Goal: Contribute content: Contribute content

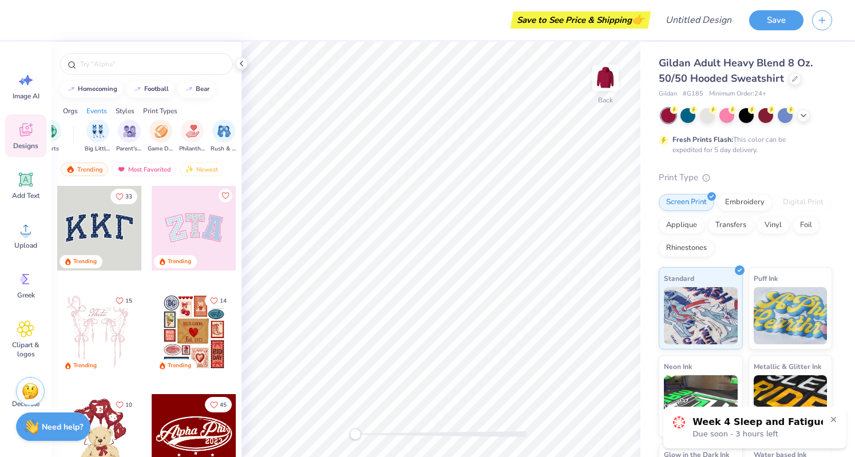
click at [196, 153] on div "Sorority Fraternity Club Sports Big Little Reveal Parent's Weekend Game Day Phi…" at bounding box center [147, 137] width 190 height 43
click at [188, 132] on img "filter for Philanthropy" at bounding box center [190, 130] width 13 height 13
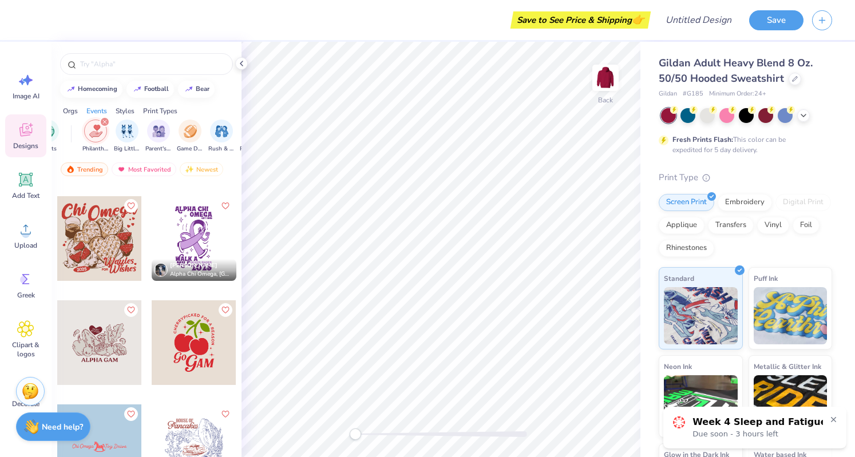
scroll to position [407, 0]
click at [185, 240] on div at bounding box center [194, 238] width 85 height 85
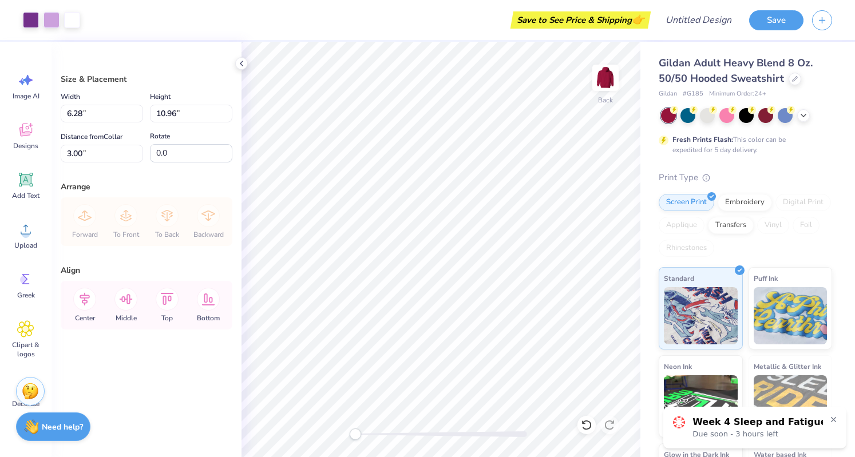
click at [698, 114] on div at bounding box center [746, 115] width 171 height 15
click at [713, 115] on div at bounding box center [707, 114] width 15 height 15
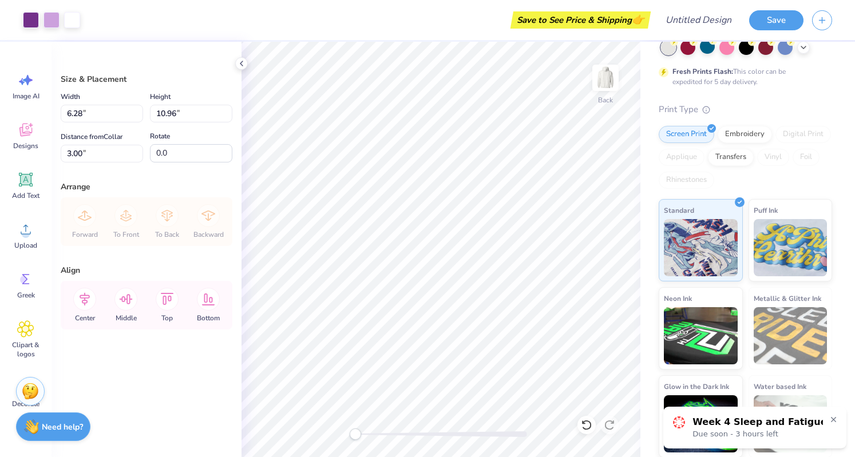
scroll to position [0, 0]
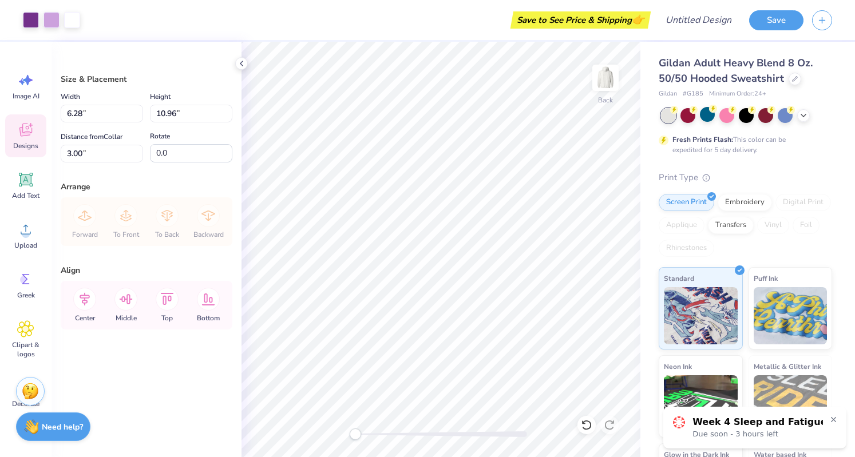
click at [26, 139] on div "Designs" at bounding box center [25, 135] width 41 height 43
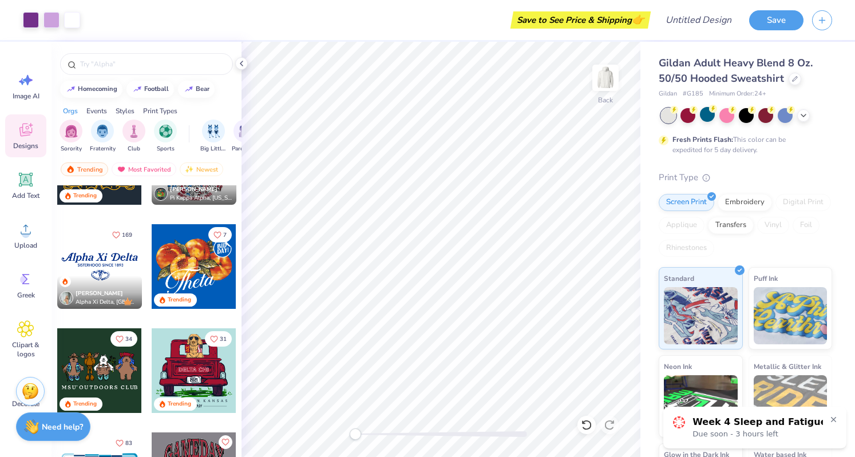
scroll to position [900, 0]
click at [68, 130] on img "filter for Sorority" at bounding box center [71, 130] width 13 height 13
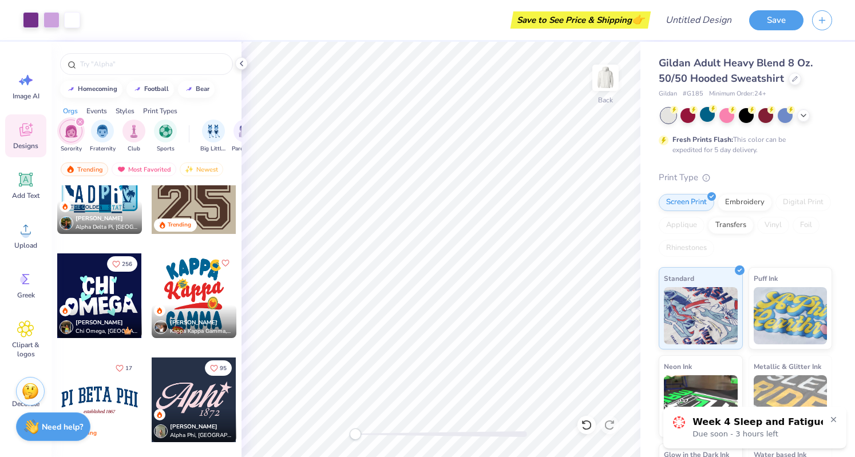
scroll to position [975, 0]
click at [773, 15] on button "Save" at bounding box center [776, 19] width 54 height 20
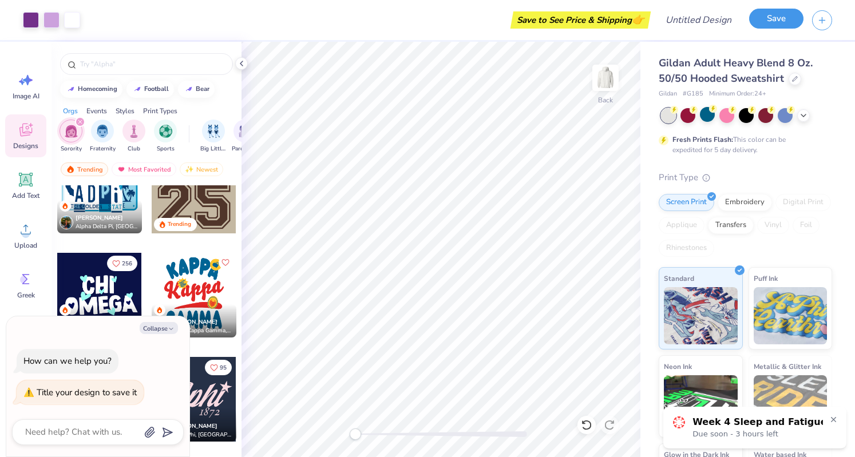
click at [773, 15] on button "Save" at bounding box center [776, 19] width 54 height 20
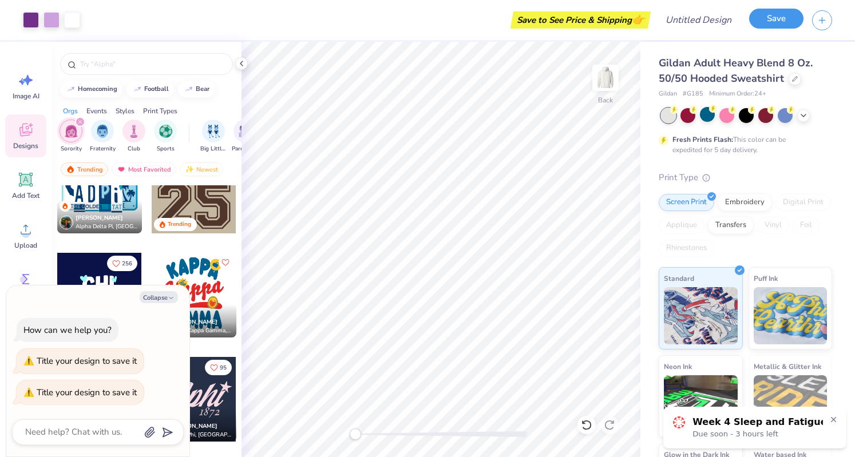
click at [773, 15] on button "Save" at bounding box center [776, 19] width 54 height 20
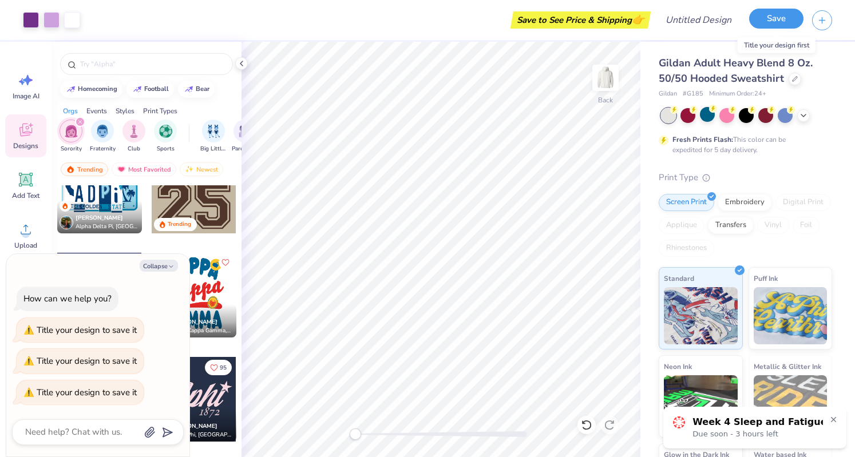
click at [773, 15] on button "Save" at bounding box center [776, 19] width 54 height 20
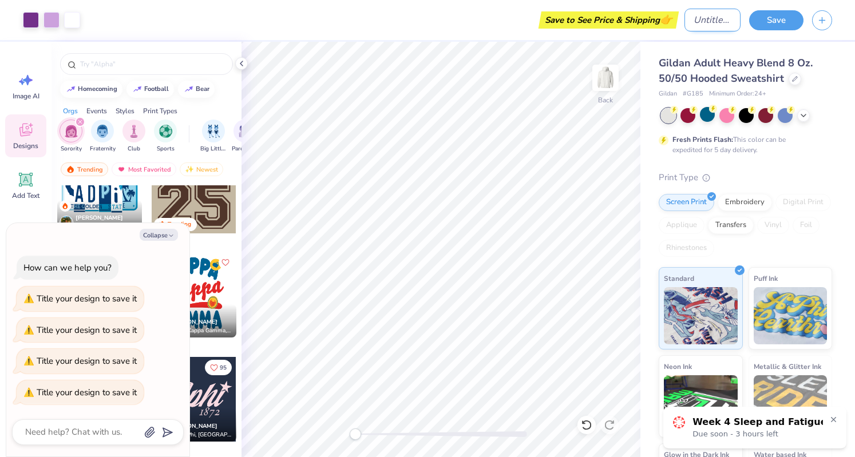
type textarea "x"
click at [685, 21] on input "Design Title" at bounding box center [713, 20] width 56 height 23
type input "hh"
type textarea "x"
type input "hhhhh"
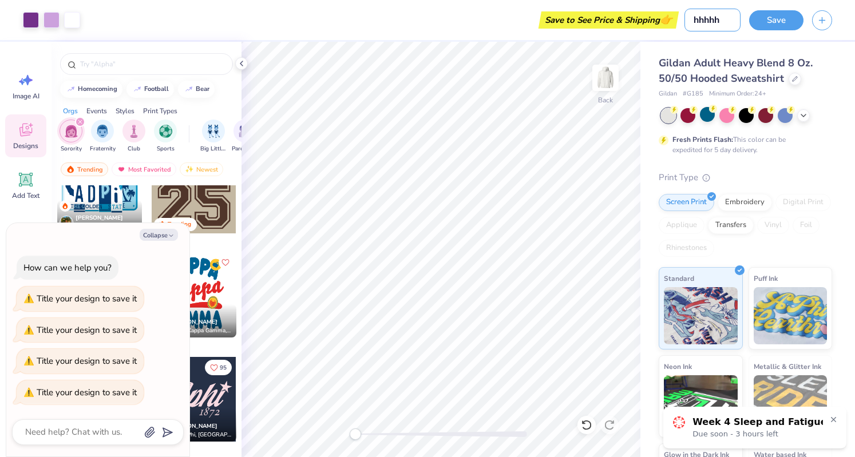
type textarea "x"
type input "hhhhh"
click at [776, 21] on button "Save" at bounding box center [776, 19] width 54 height 20
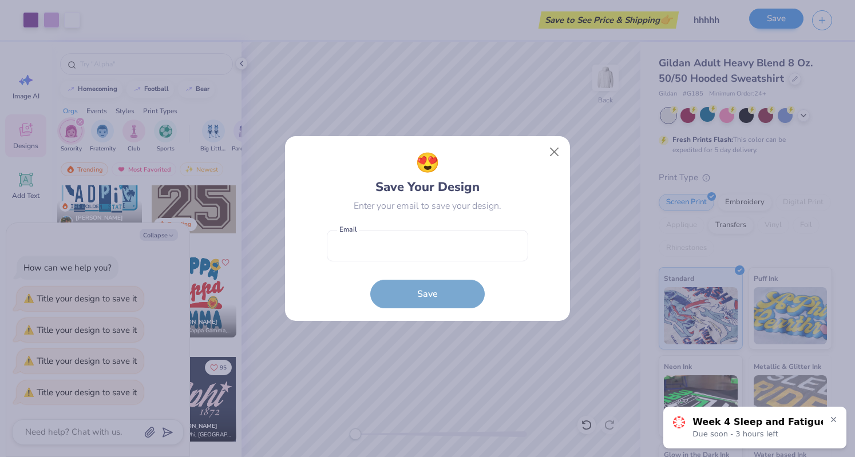
type textarea "x"
click at [556, 148] on button "Close" at bounding box center [555, 152] width 22 height 22
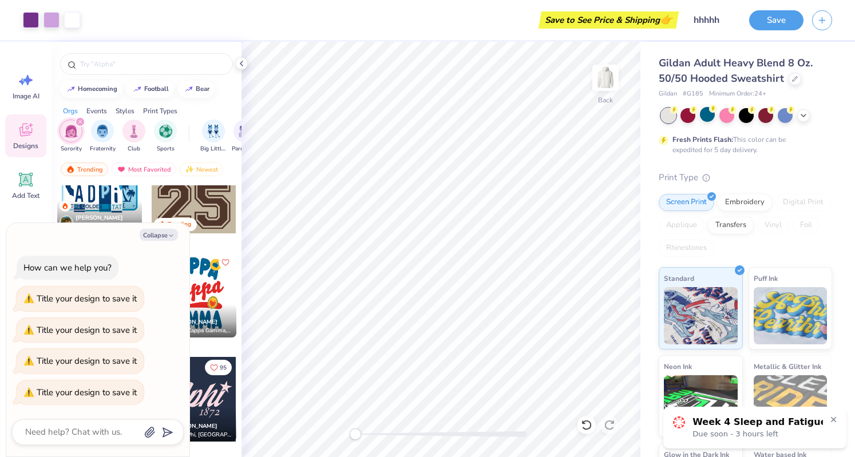
scroll to position [68, 0]
